Goal: Information Seeking & Learning: Understand process/instructions

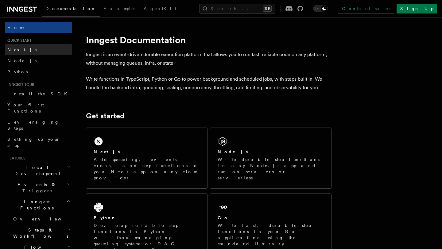
click at [33, 50] on link "Next.js" at bounding box center [38, 49] width 67 height 11
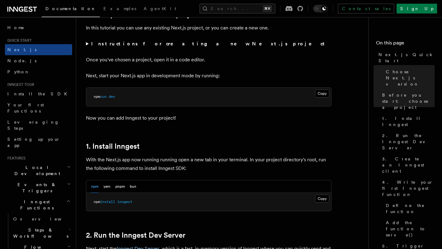
scroll to position [240, 0]
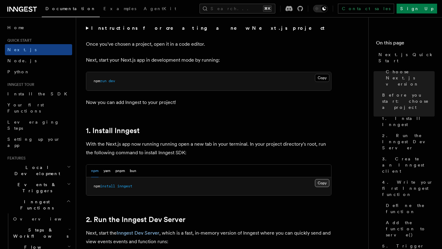
click at [325, 185] on button "Copy Copied" at bounding box center [322, 183] width 14 height 8
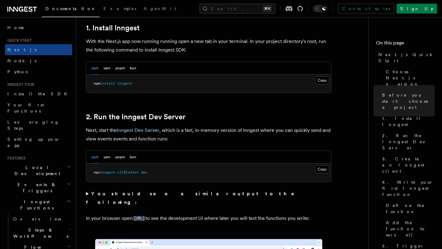
scroll to position [343, 0]
click at [320, 170] on button "Copy Copied" at bounding box center [322, 169] width 14 height 8
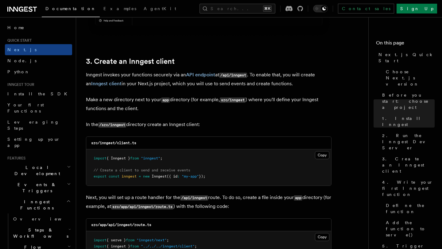
scroll to position [693, 0]
drag, startPoint x: 100, startPoint y: 144, endPoint x: 141, endPoint y: 144, distance: 40.8
click at [141, 144] on div "src/inngest/client.ts" at bounding box center [208, 143] width 245 height 13
copy code "inngest/client.ts"
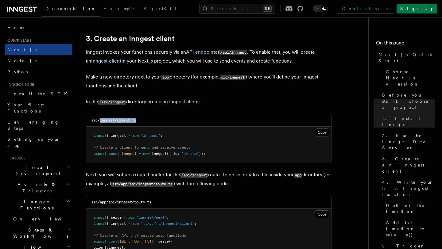
scroll to position [718, 0]
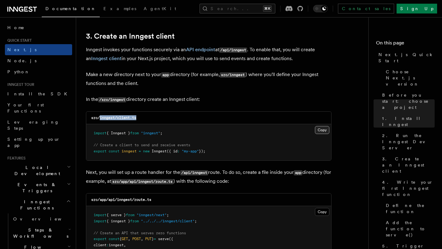
click at [318, 130] on button "Copy Copied" at bounding box center [322, 130] width 14 height 8
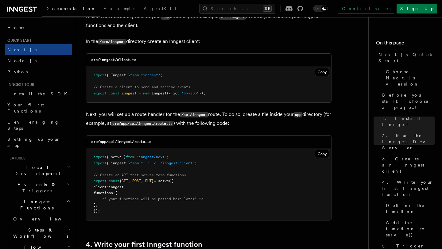
click at [229, 115] on p "Next, you will set up a route handler for the /api/inngest route. To do so, cre…" at bounding box center [209, 119] width 246 height 18
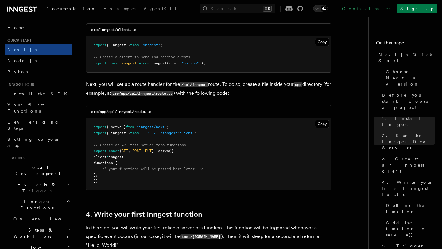
scroll to position [806, 0]
click at [109, 114] on code "src/app/api/inngest/route.ts" at bounding box center [121, 111] width 60 height 4
click at [118, 114] on code "src/app/api/inngest/route.ts" at bounding box center [121, 111] width 60 height 4
click at [125, 114] on code "src/app/api/inngest/route.ts" at bounding box center [121, 111] width 60 height 4
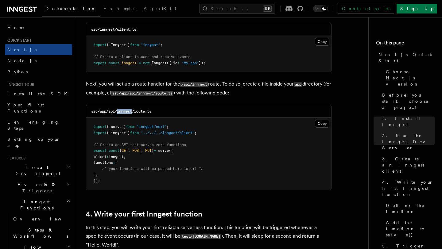
copy code "inngest"
click at [326, 128] on button "Copy Copied" at bounding box center [322, 124] width 14 height 8
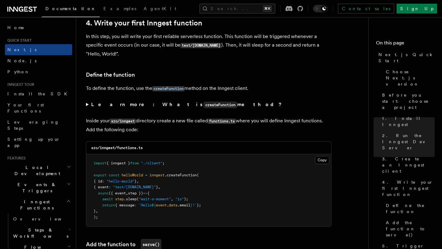
scroll to position [1010, 0]
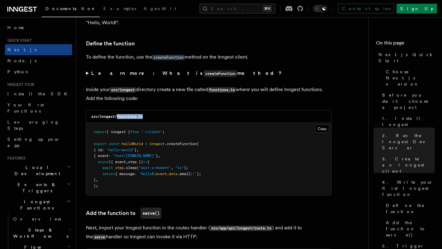
drag, startPoint x: 117, startPoint y: 119, endPoint x: 146, endPoint y: 119, distance: 28.9
click at [146, 119] on div "src/inngest/functions.ts" at bounding box center [208, 117] width 245 height 13
copy code "functions.ts"
click at [317, 131] on button "Copy Copied" at bounding box center [322, 129] width 14 height 8
